Goal: Find specific page/section: Find specific page/section

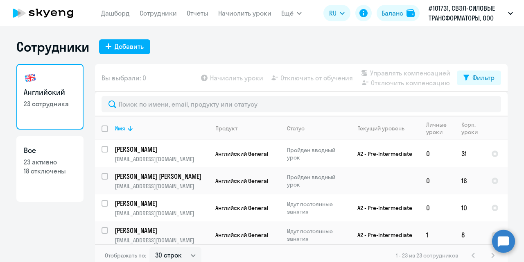
select select "30"
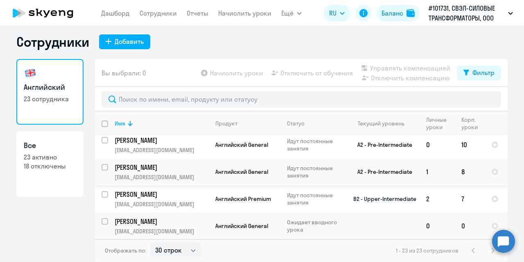
scroll to position [82, 0]
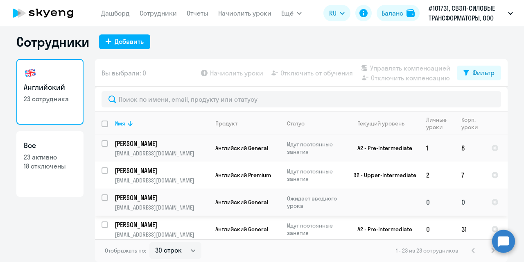
click at [193, 193] on p "[PERSON_NAME]" at bounding box center [161, 197] width 93 height 9
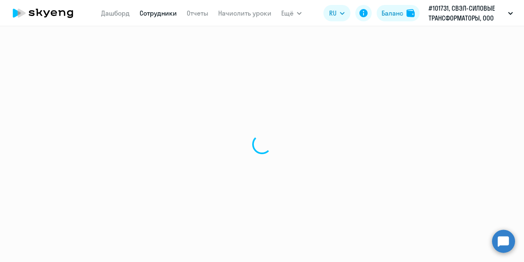
select select "english"
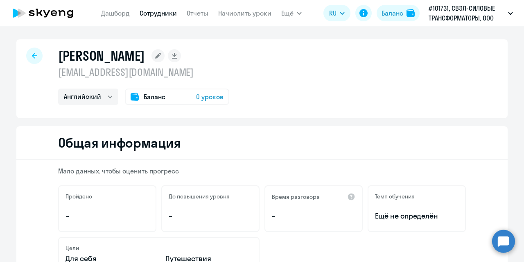
click at [34, 60] on div at bounding box center [34, 55] width 16 height 16
select select "30"
